Goal: Task Accomplishment & Management: Manage account settings

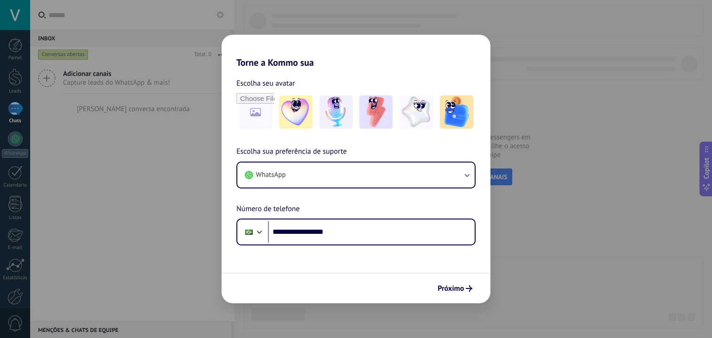
type input "**********"
click at [451, 279] on div "Próximo" at bounding box center [356, 288] width 269 height 31
click at [453, 286] on span "Próximo" at bounding box center [451, 289] width 26 height 6
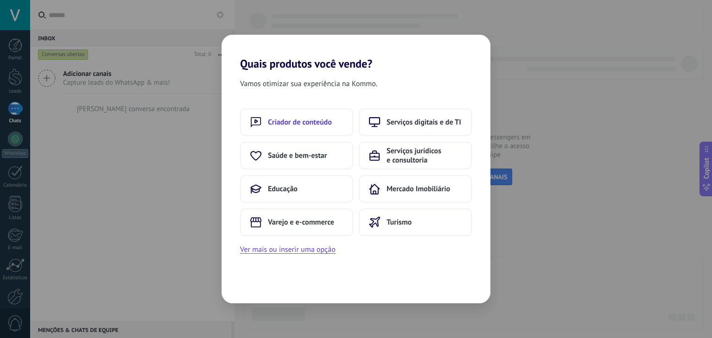
click at [291, 121] on span "Criador de conteúdo" at bounding box center [300, 122] width 64 height 9
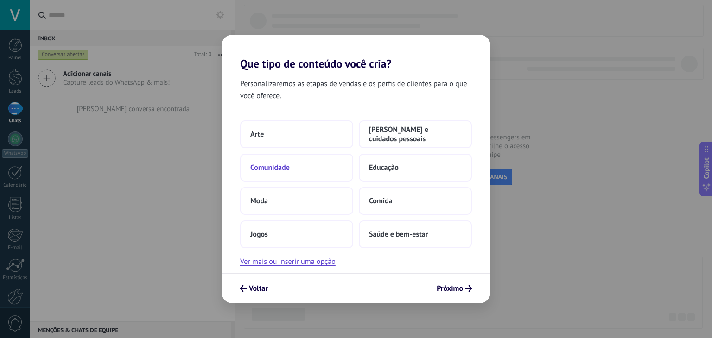
click at [288, 171] on span "Comunidade" at bounding box center [269, 167] width 39 height 9
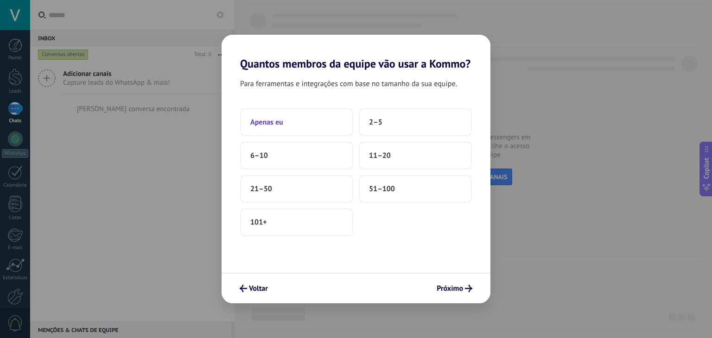
click at [276, 115] on button "Apenas eu" at bounding box center [296, 122] width 113 height 28
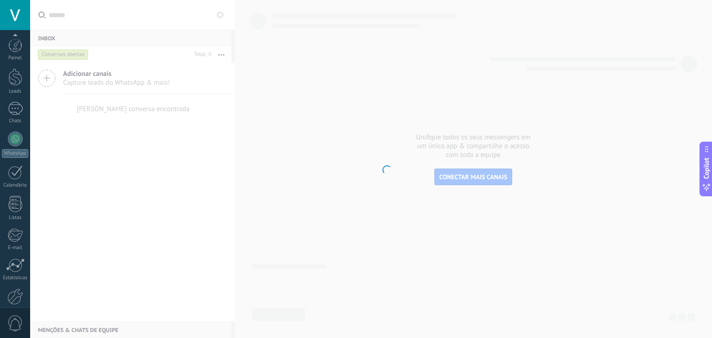
scroll to position [47, 0]
click at [10, 136] on div "Calendário" at bounding box center [15, 139] width 27 height 6
click at [15, 152] on div at bounding box center [15, 157] width 14 height 16
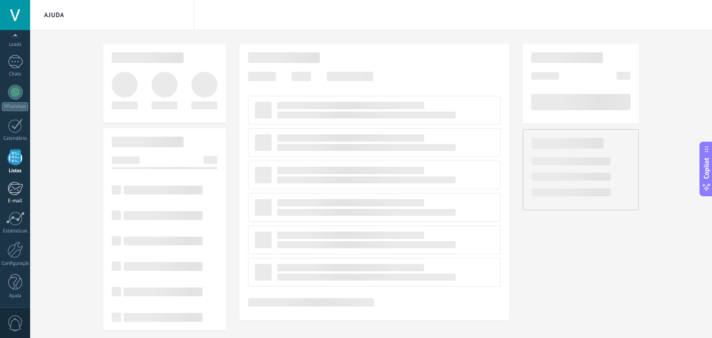
click at [18, 195] on div at bounding box center [14, 189] width 15 height 14
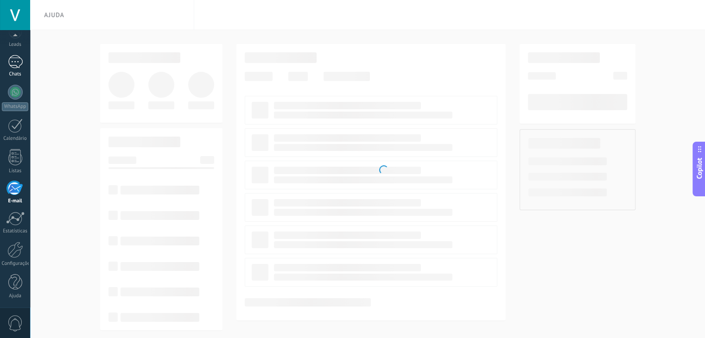
click at [13, 59] on div at bounding box center [15, 61] width 15 height 13
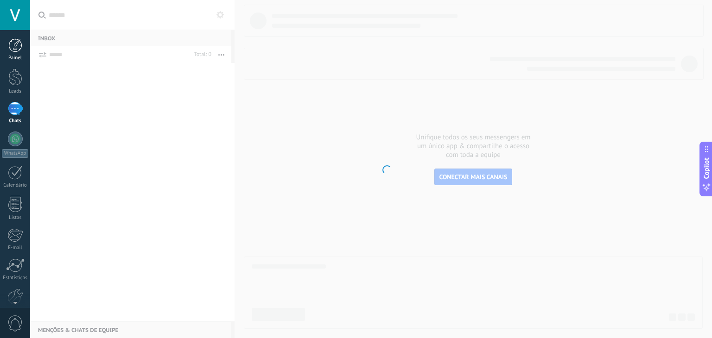
click at [16, 42] on div at bounding box center [15, 45] width 14 height 14
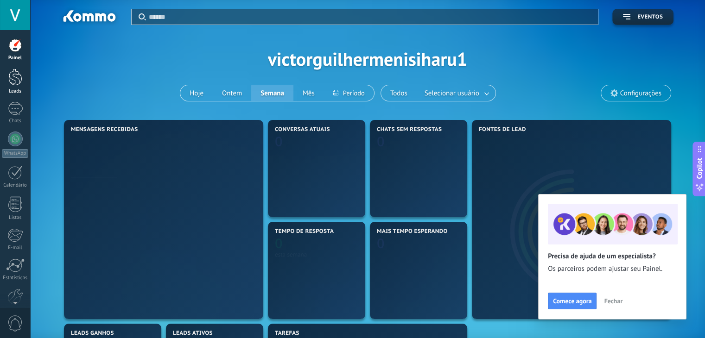
click at [9, 89] on div "Leads" at bounding box center [15, 92] width 27 height 6
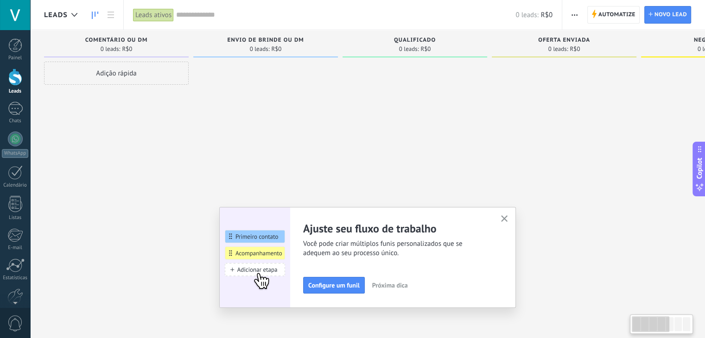
click at [308, 171] on div at bounding box center [265, 170] width 145 height 217
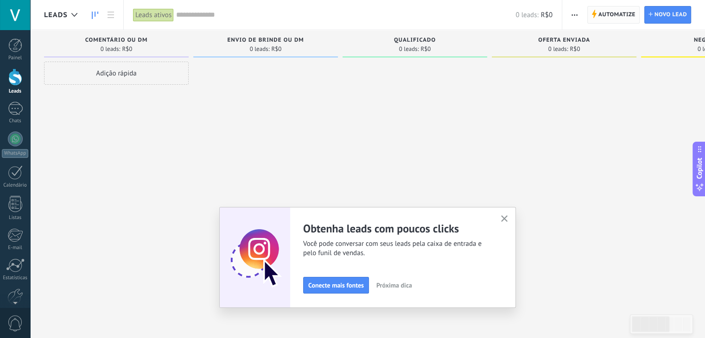
click at [601, 13] on span "Automatize" at bounding box center [616, 14] width 37 height 17
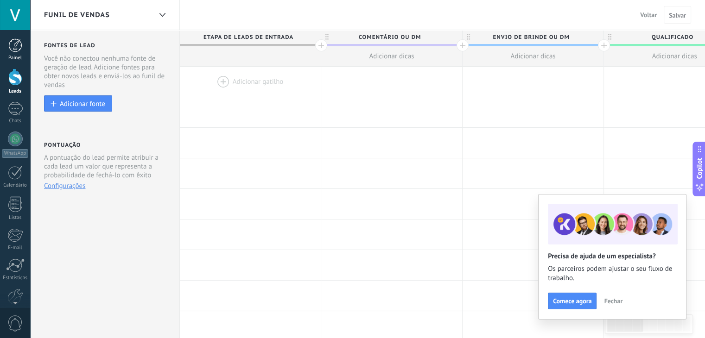
click at [16, 49] on div at bounding box center [15, 45] width 14 height 14
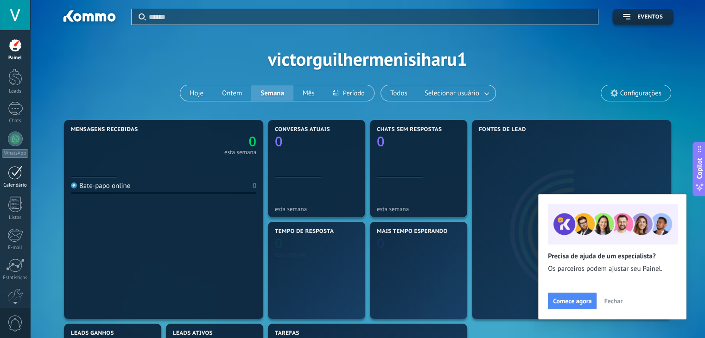
click at [15, 174] on div at bounding box center [15, 172] width 15 height 14
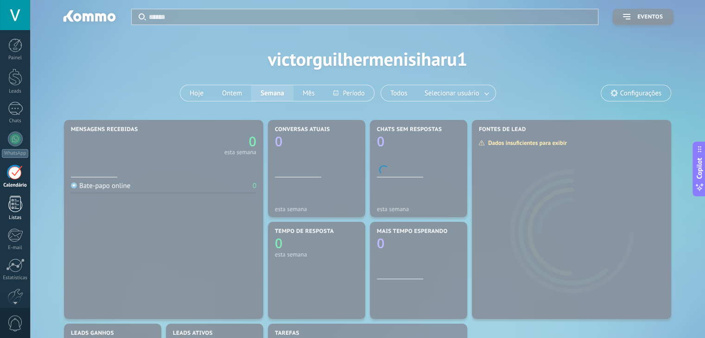
click at [14, 207] on div at bounding box center [15, 204] width 14 height 16
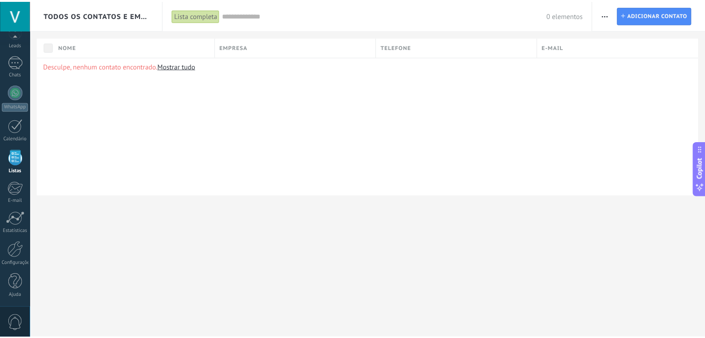
scroll to position [46, 0]
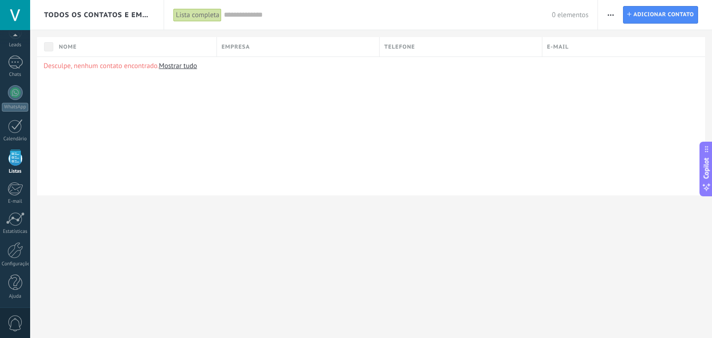
click at [13, 302] on div "Painel Leads Chats WhatsApp Clientes" at bounding box center [15, 150] width 30 height 317
click at [14, 254] on div at bounding box center [15, 250] width 16 height 16
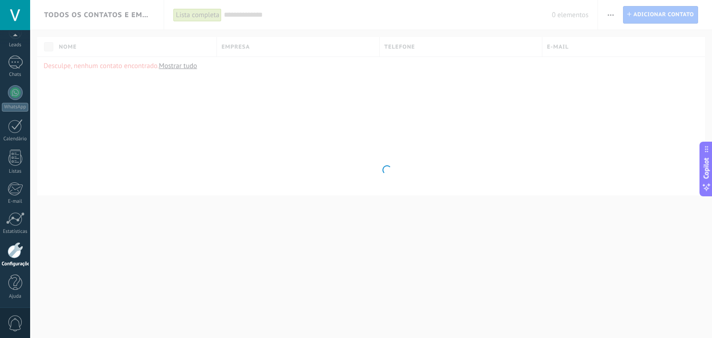
click at [14, 245] on div at bounding box center [15, 250] width 16 height 16
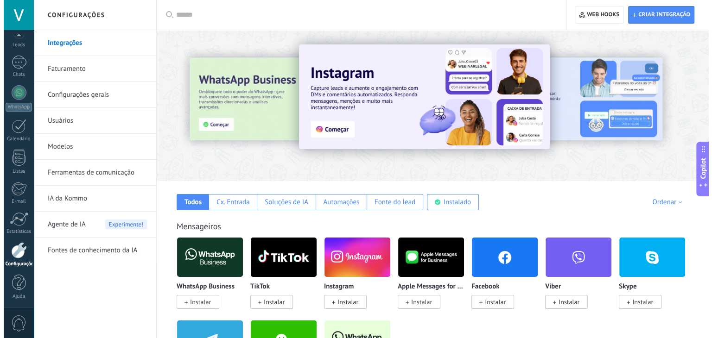
scroll to position [47, 0]
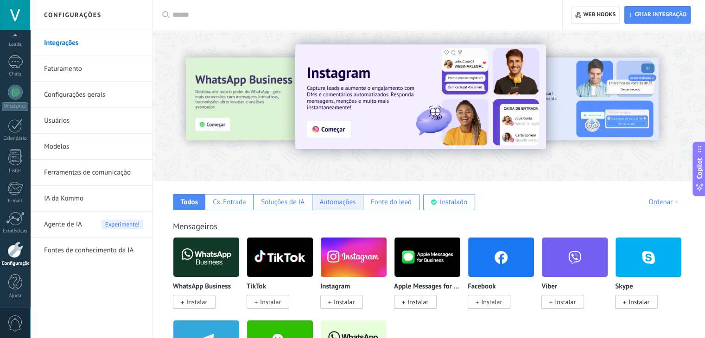
click at [338, 198] on div "Automações" at bounding box center [337, 202] width 36 height 9
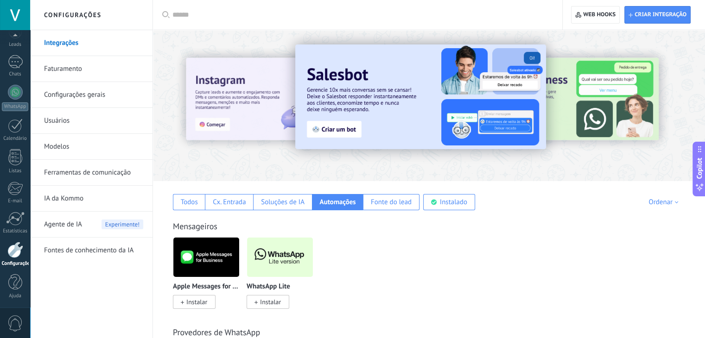
click at [87, 201] on link "IA da Kommo" at bounding box center [93, 199] width 99 height 26
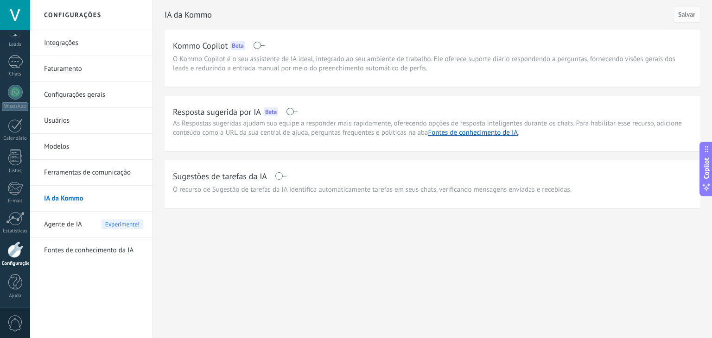
click at [708, 99] on div "IA da [PERSON_NAME] Copilot Beta O Kommo Copilot é o seu assistente de IA ideal…" at bounding box center [432, 124] width 559 height 248
